Goal: Transaction & Acquisition: Purchase product/service

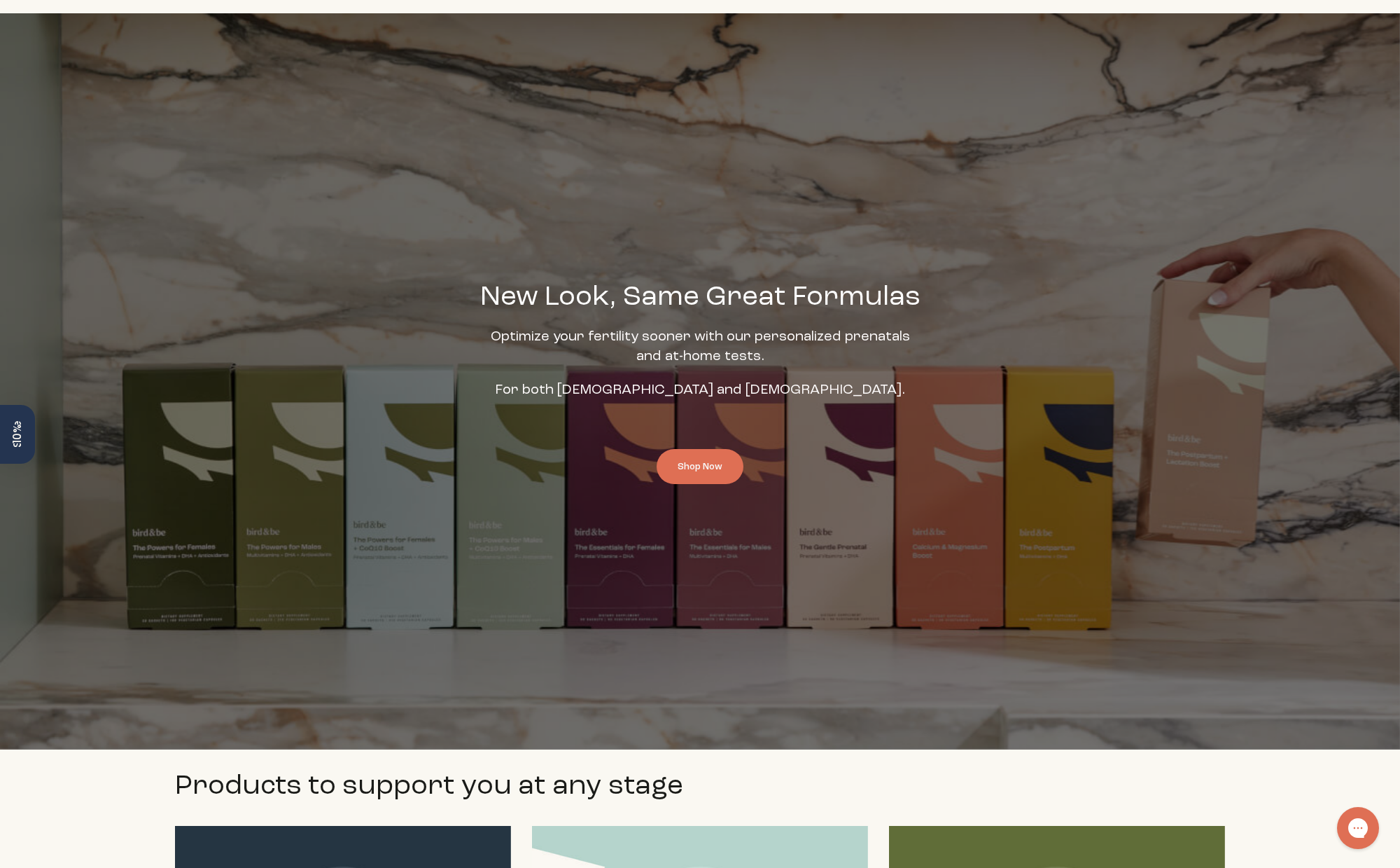
scroll to position [156, 0]
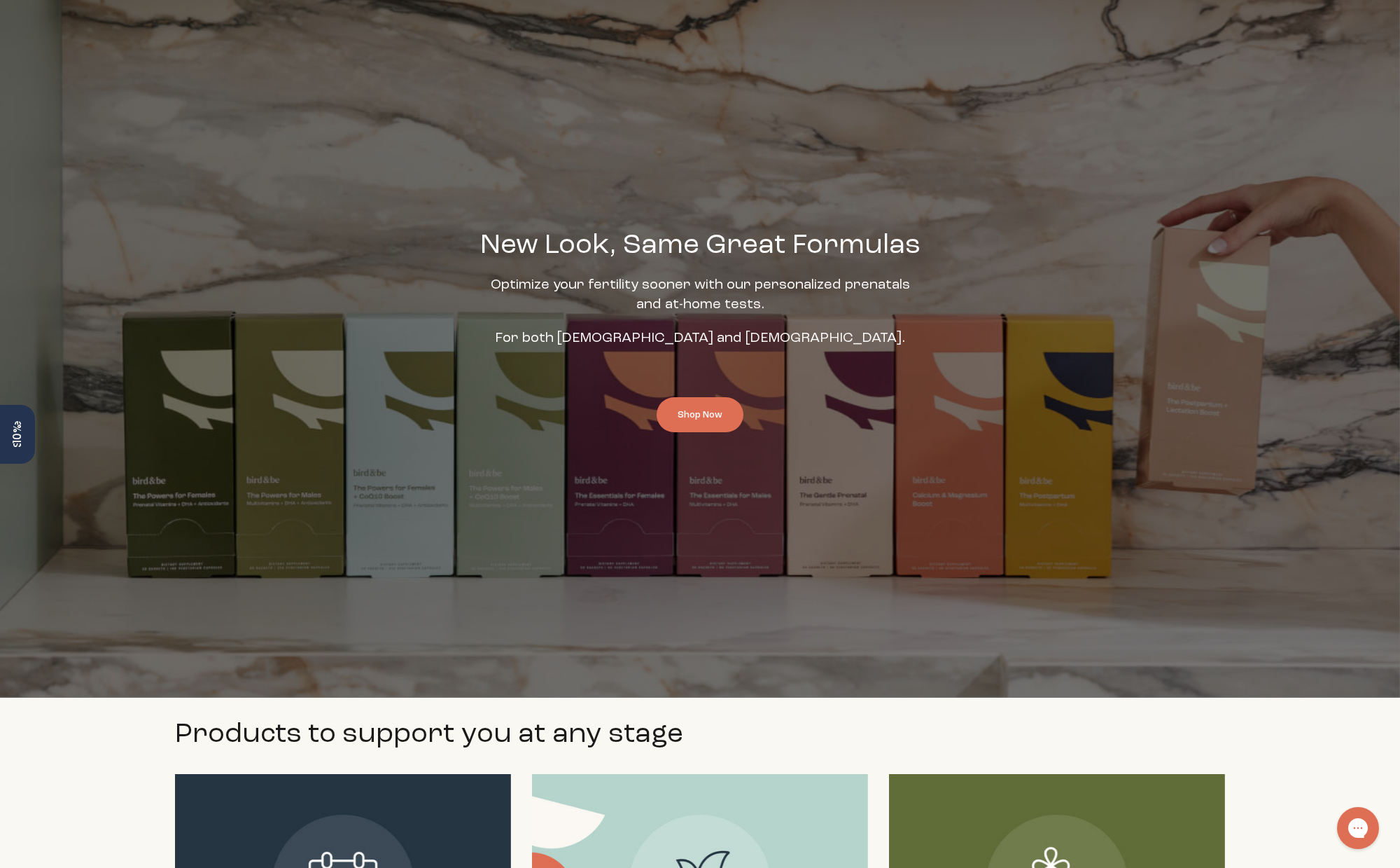
click at [647, 134] on div "New Look, Same Great Formulas Optimize your fertility sooner with our personali…" at bounding box center [700, 329] width 1120 height 736
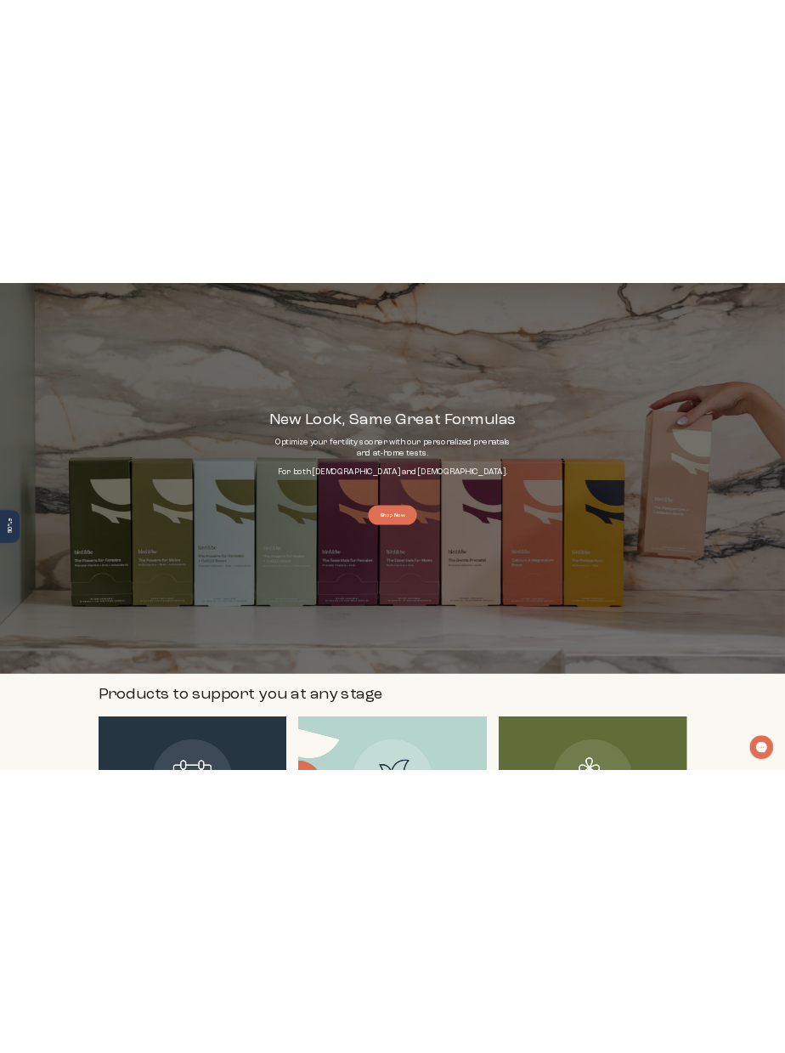
scroll to position [189, 0]
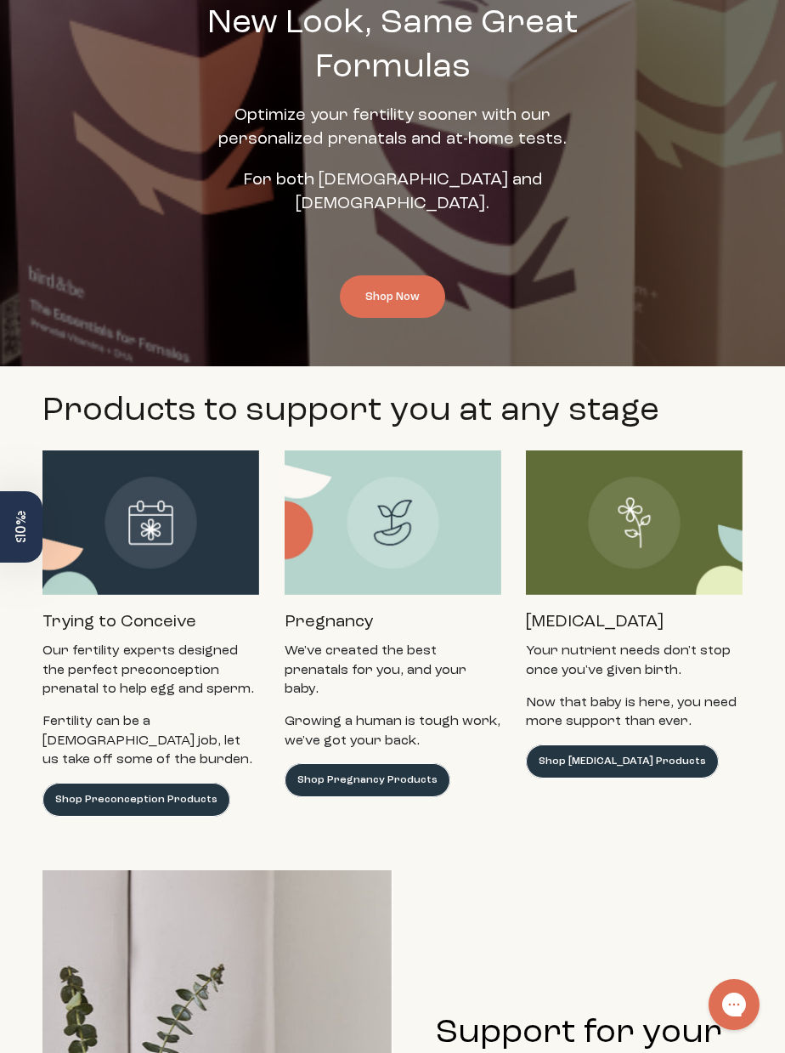
scroll to position [189, 0]
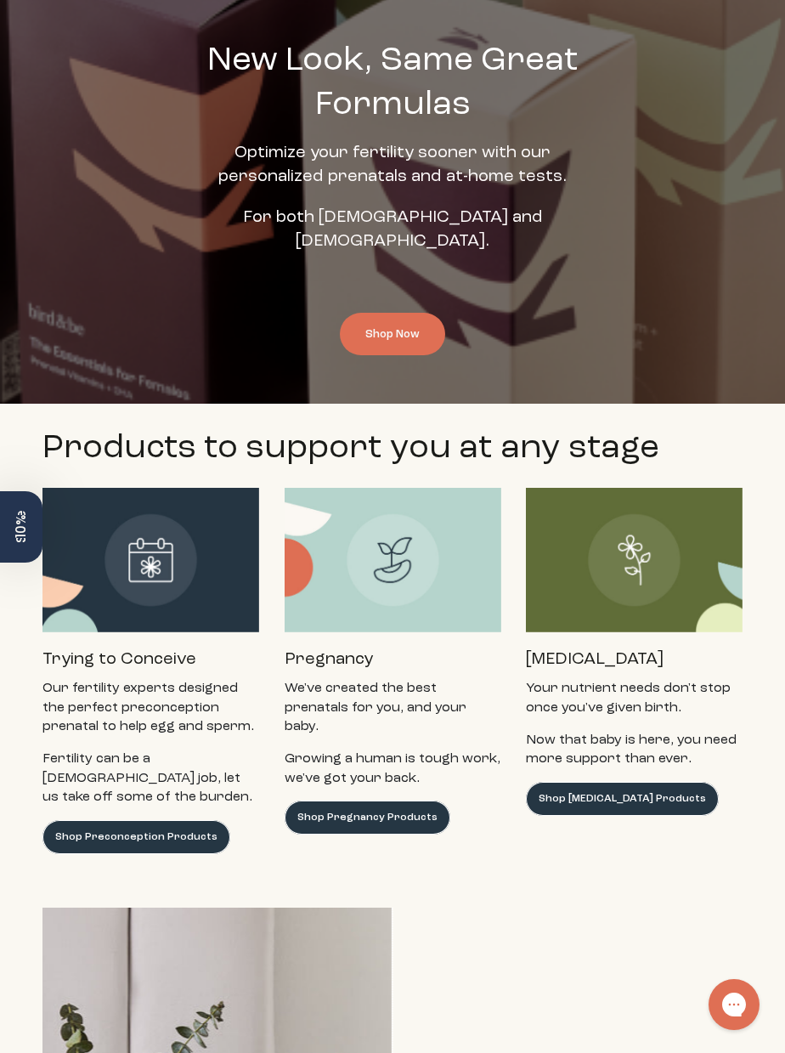
scroll to position [189, 0]
